Goal: Information Seeking & Learning: Learn about a topic

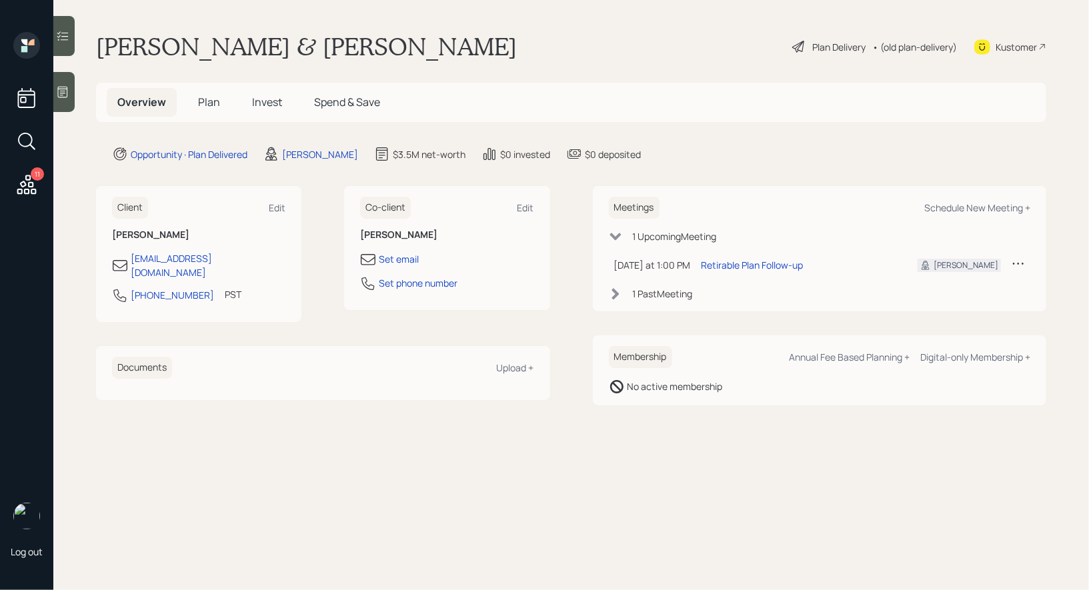
click at [267, 100] on span "Invest" at bounding box center [267, 102] width 30 height 15
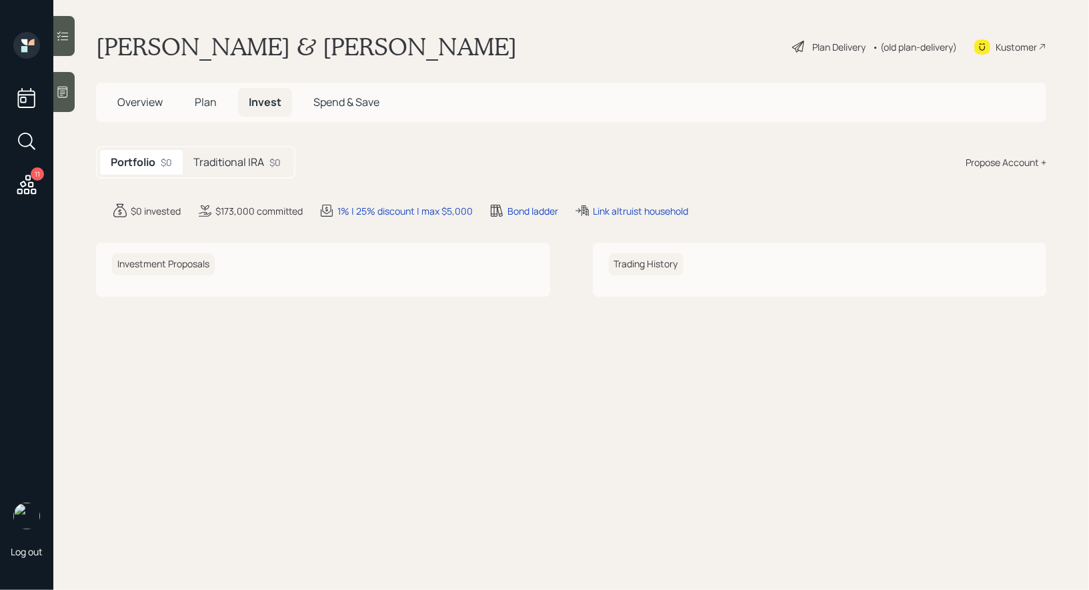
click at [243, 161] on h5 "Traditional IRA" at bounding box center [228, 162] width 71 height 13
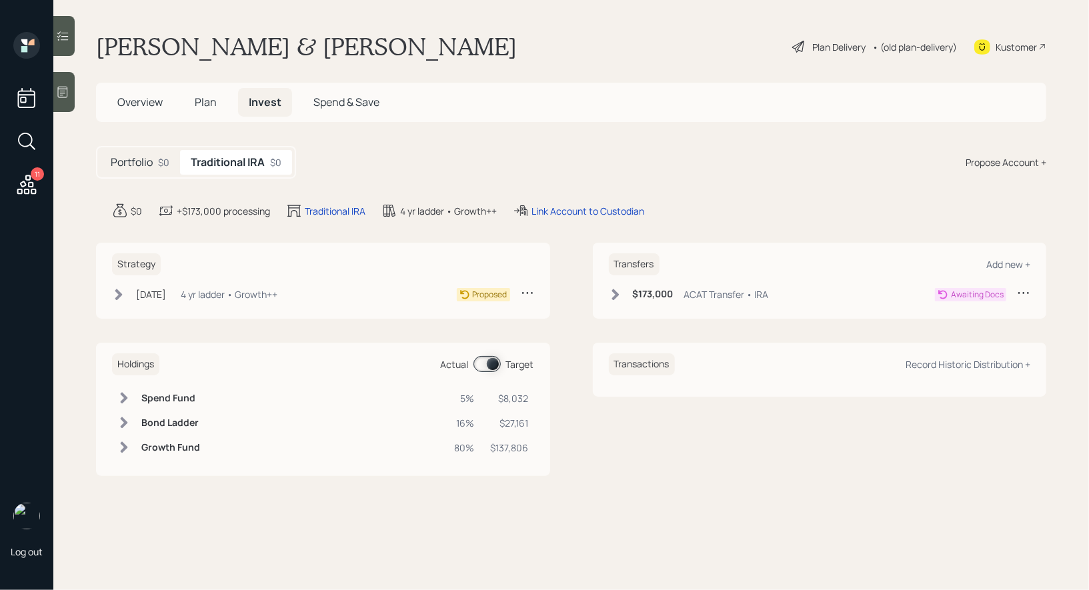
click at [822, 45] on div "Plan Delivery" at bounding box center [838, 47] width 53 height 14
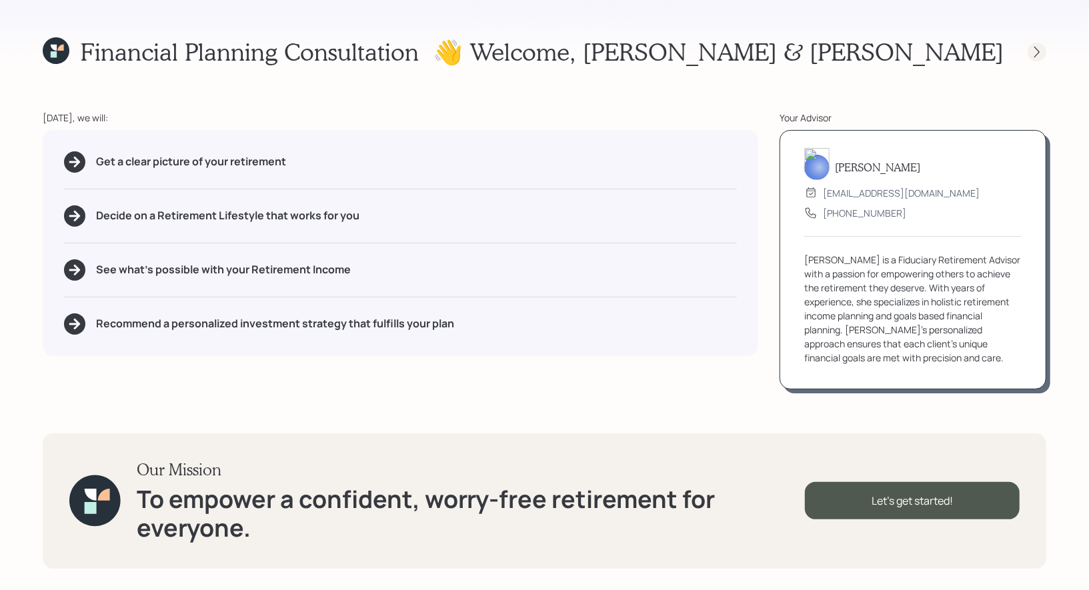
click at [1042, 52] on icon at bounding box center [1036, 51] width 13 height 13
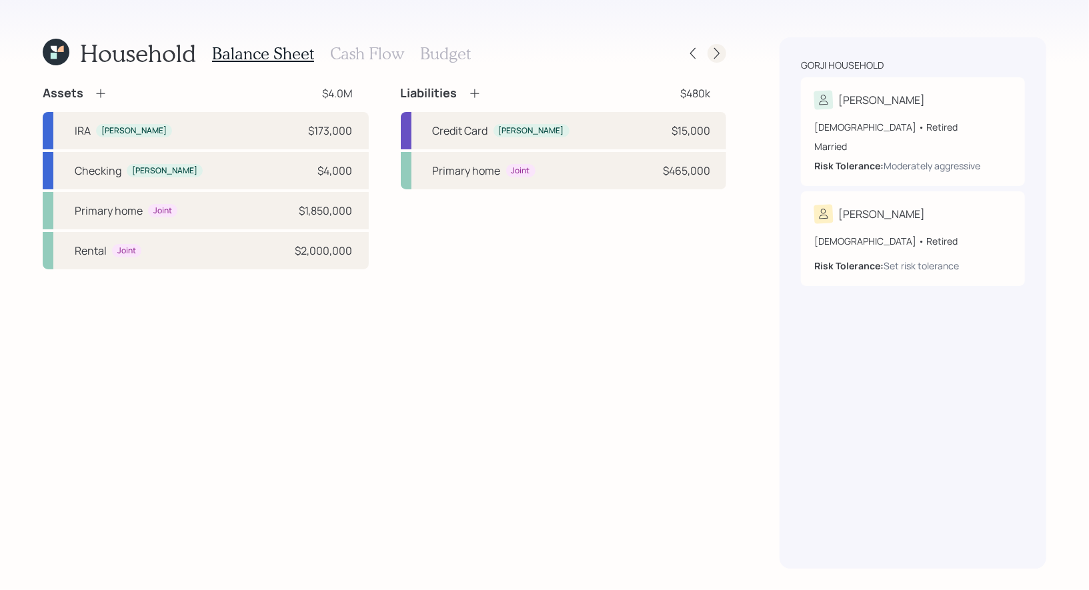
click at [717, 56] on icon at bounding box center [716, 53] width 5 height 11
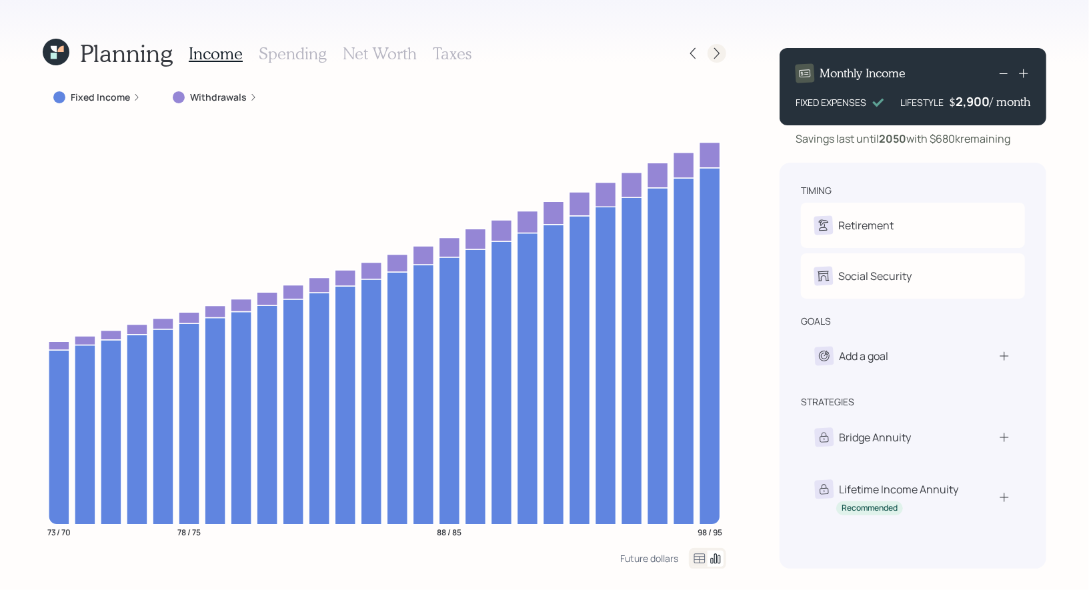
click at [718, 60] on div at bounding box center [716, 53] width 19 height 19
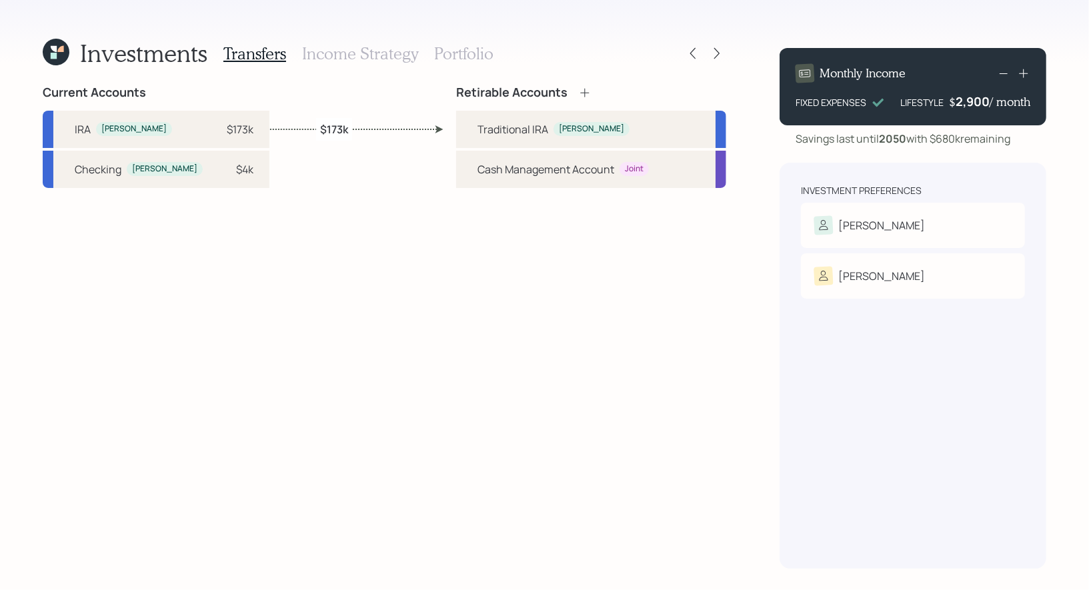
click at [451, 49] on h3 "Portfolio" at bounding box center [463, 53] width 59 height 19
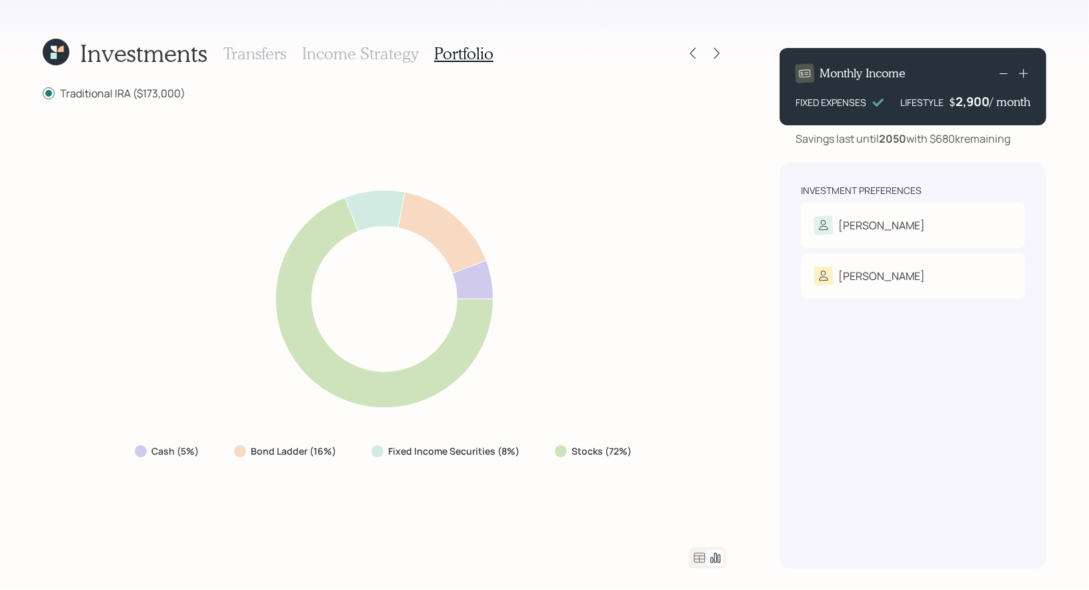
click at [359, 64] on div "Transfers Income Strategy Portfolio" at bounding box center [358, 53] width 270 height 32
click at [347, 55] on h3 "Income Strategy" at bounding box center [360, 53] width 116 height 19
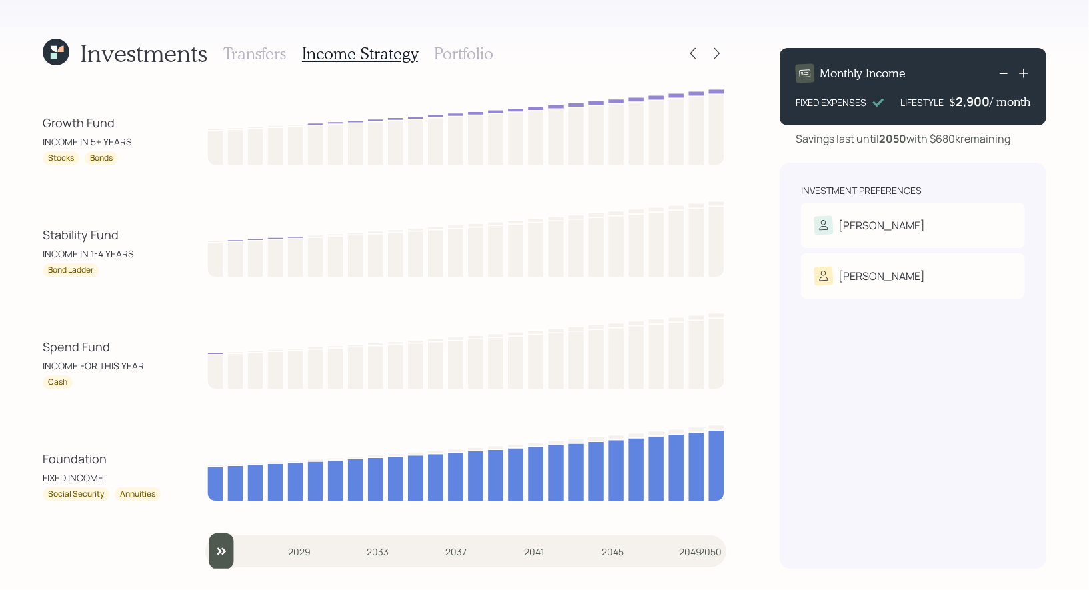
click at [462, 55] on h3 "Portfolio" at bounding box center [463, 53] width 59 height 19
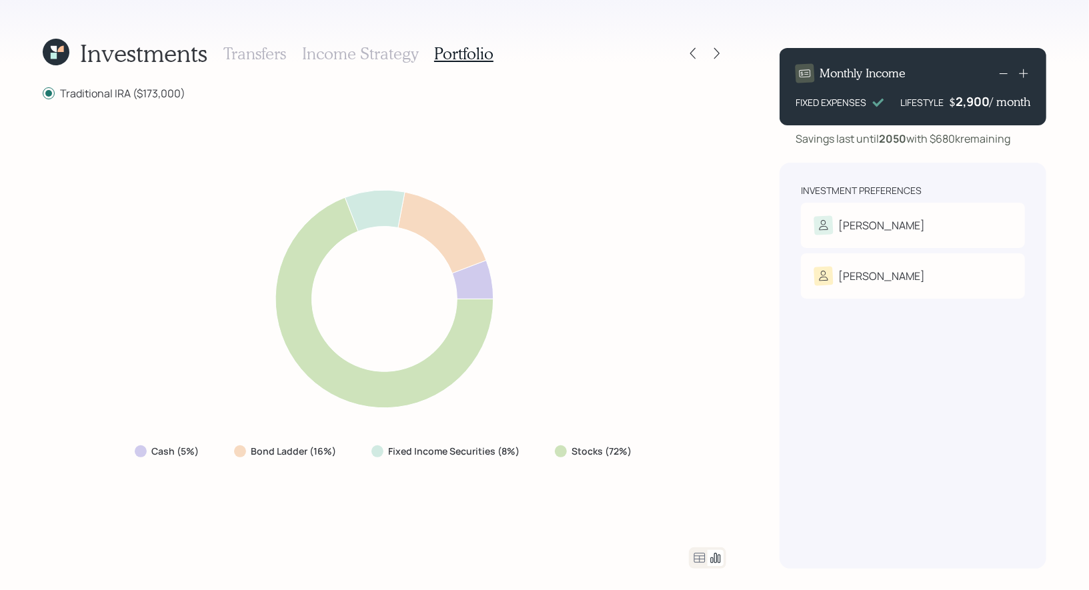
click at [457, 217] on icon at bounding box center [384, 299] width 410 height 249
click at [383, 53] on h3 "Income Strategy" at bounding box center [360, 53] width 116 height 19
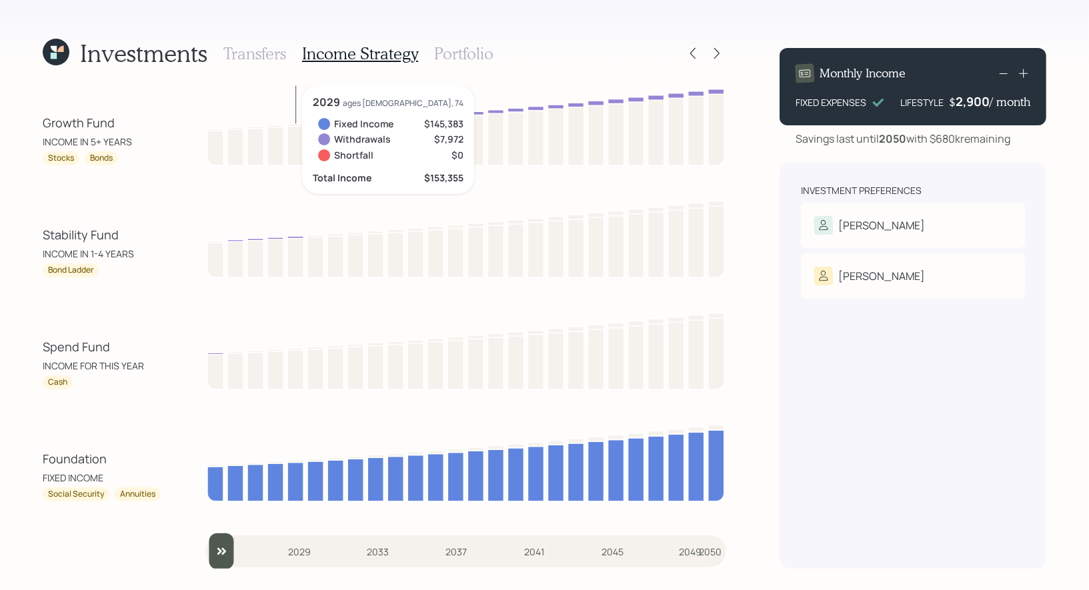
click at [159, 363] on div "INCOME FOR THIS YEAR" at bounding box center [103, 366] width 120 height 14
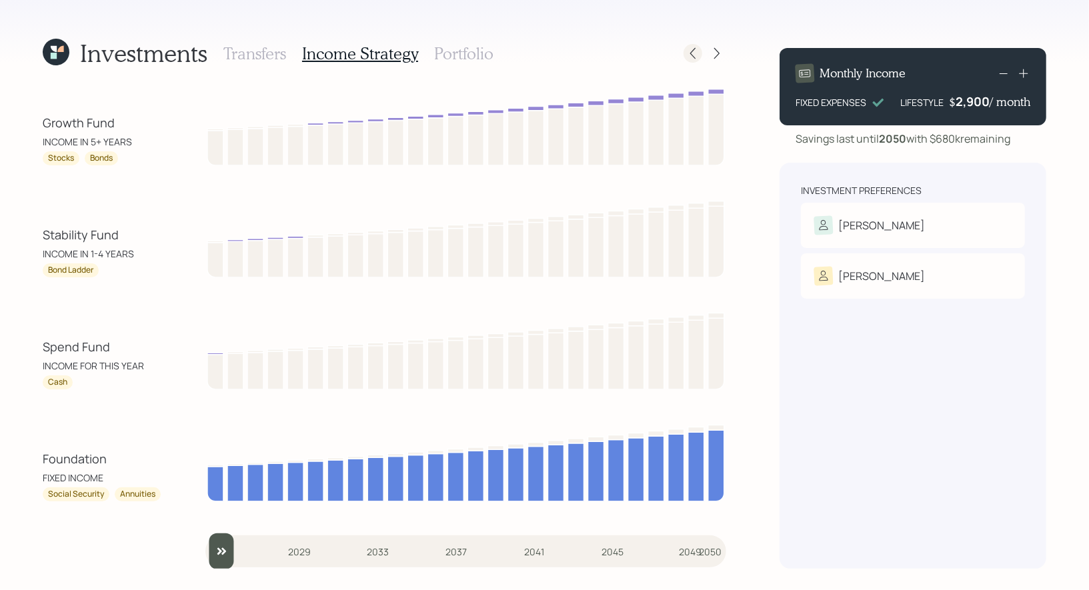
click at [699, 48] on icon at bounding box center [692, 53] width 13 height 13
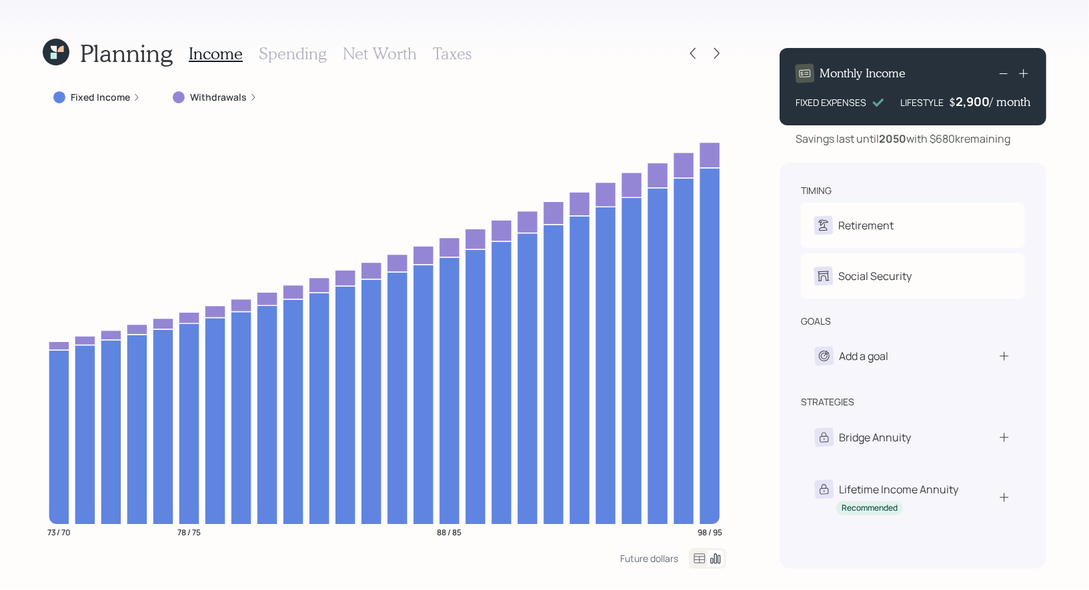
click at [231, 97] on label "Withdrawals" at bounding box center [218, 97] width 57 height 13
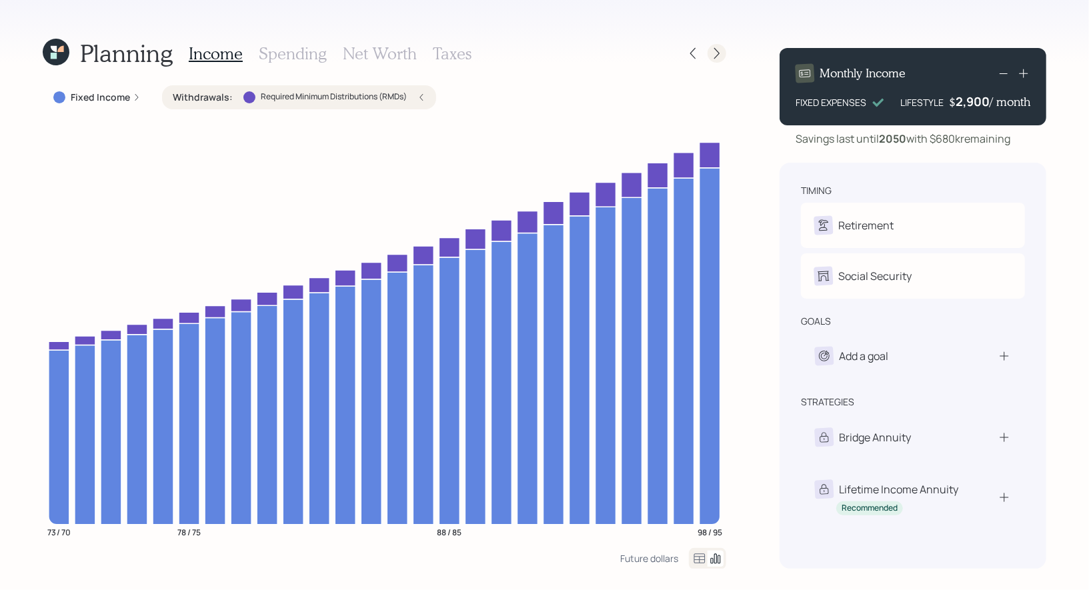
click at [721, 57] on icon at bounding box center [716, 53] width 13 height 13
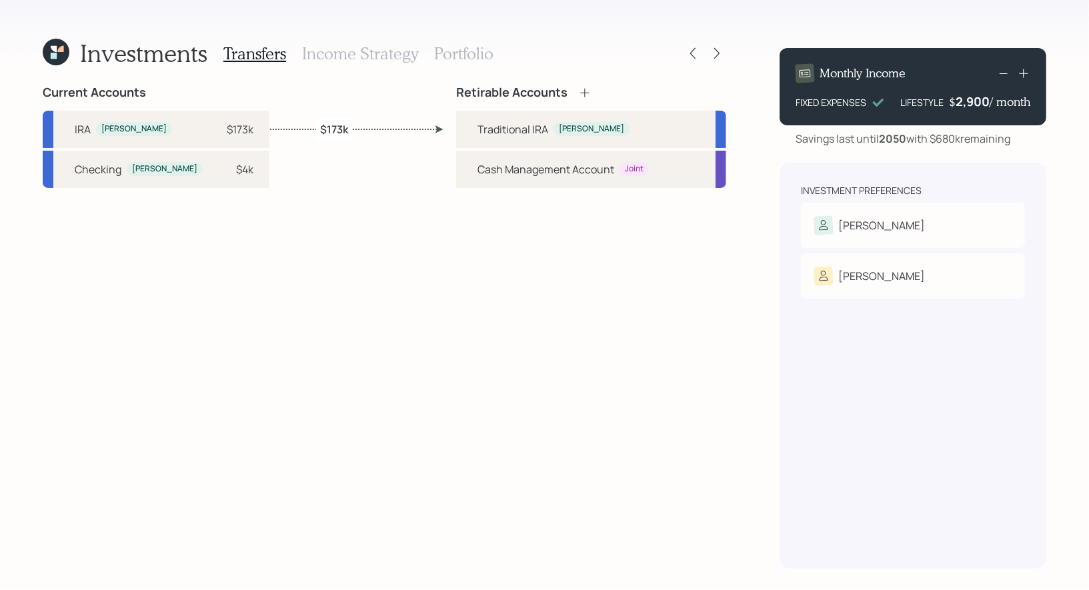
click at [450, 55] on h3 "Portfolio" at bounding box center [463, 53] width 59 height 19
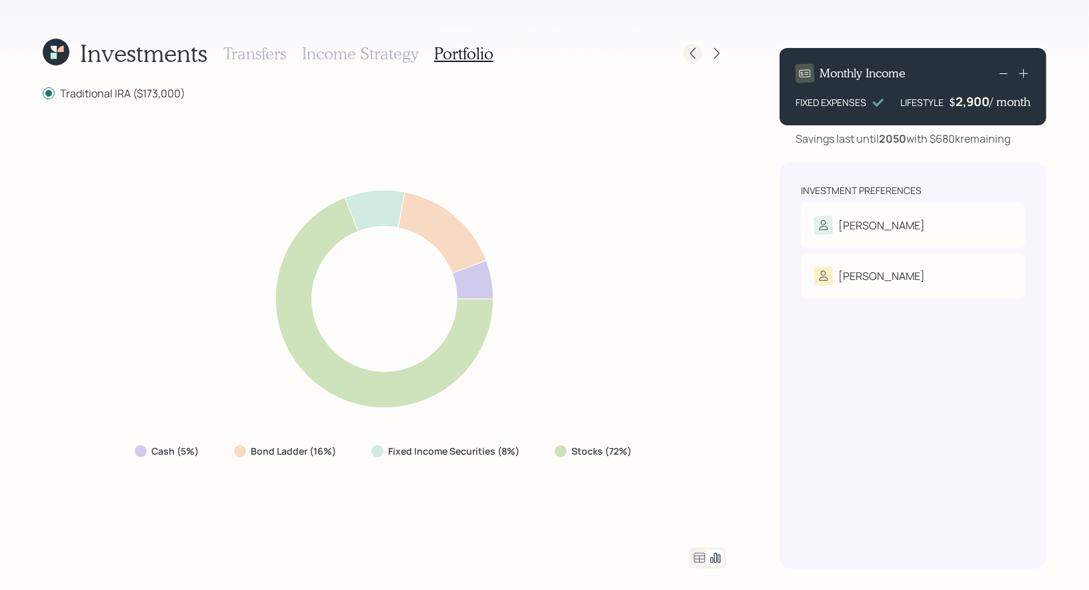
click at [697, 54] on icon at bounding box center [692, 53] width 13 height 13
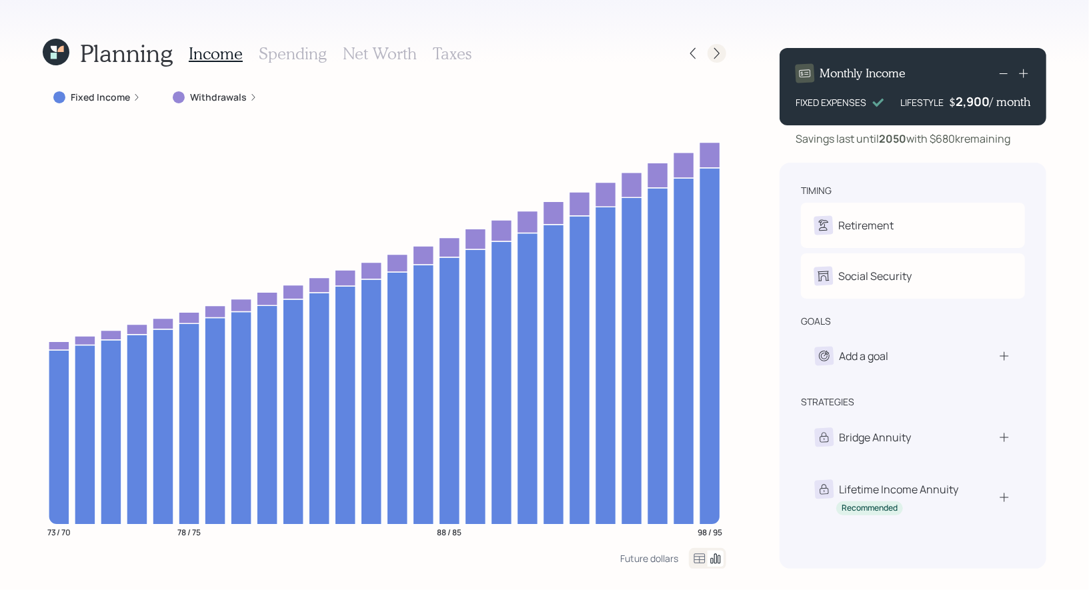
click at [718, 50] on icon at bounding box center [716, 53] width 13 height 13
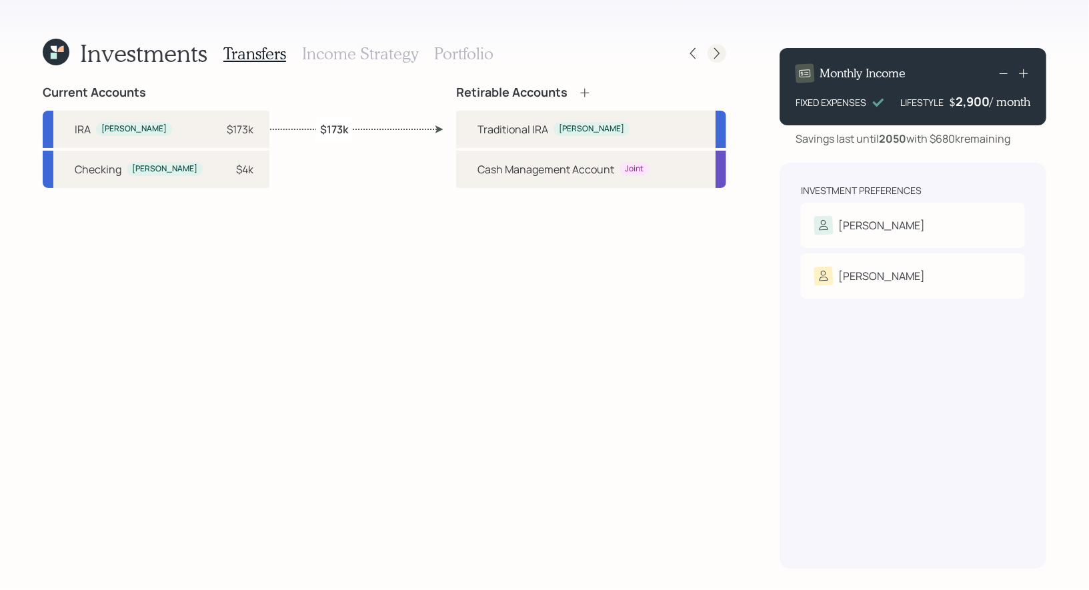
click at [718, 50] on icon at bounding box center [716, 53] width 13 height 13
